Goal: Ask a question

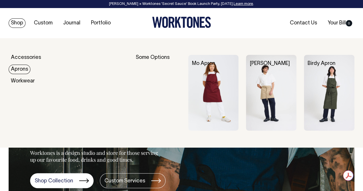
click at [20, 68] on link "Aprons" at bounding box center [20, 69] width 22 height 9
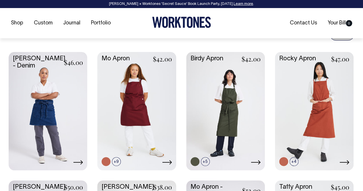
scroll to position [294, 0]
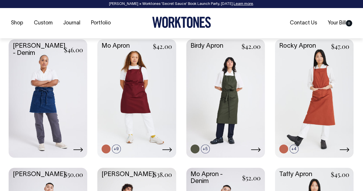
click at [0, 0] on link at bounding box center [0, 0] width 0 height 0
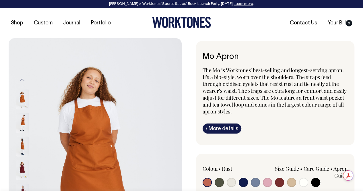
radio input "true"
select select "Off-White"
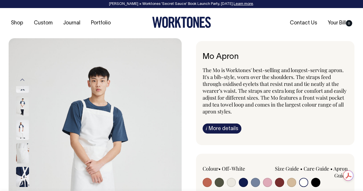
click at [20, 169] on img at bounding box center [22, 177] width 13 height 20
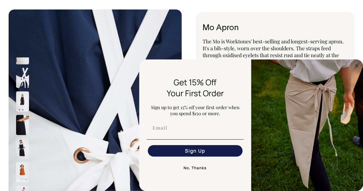
scroll to position [80, 0]
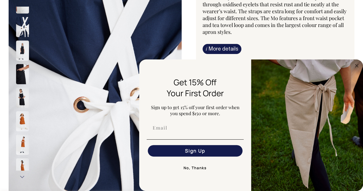
click at [357, 64] on circle "Close dialog" at bounding box center [357, 65] width 7 height 7
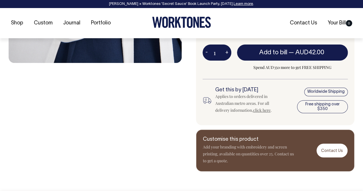
scroll to position [243, 0]
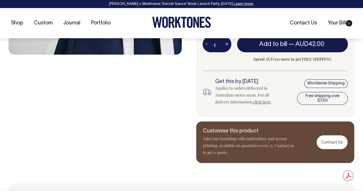
click at [333, 140] on link "Contact Us" at bounding box center [332, 142] width 31 height 14
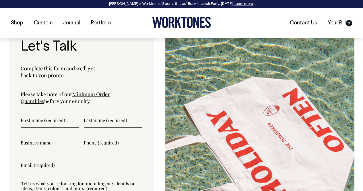
scroll to position [2027, 0]
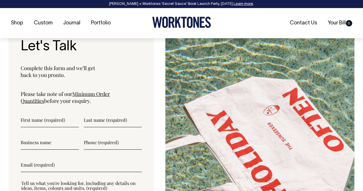
click at [33, 113] on input"] "text" at bounding box center [50, 120] width 58 height 14
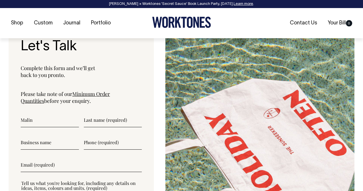
type input"] "Malin"
type input"] "[PERSON_NAME]"
type input"] "The Big Group"
type input"] "0428 149 230"
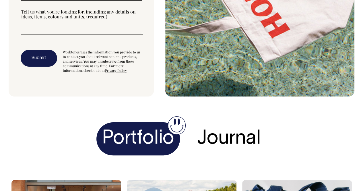
scroll to position [2157, 0]
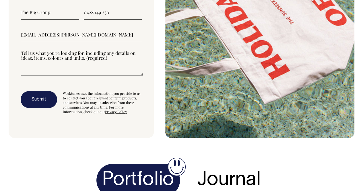
type input"] "[EMAIL_ADDRESS][PERSON_NAME][DOMAIN_NAME]"
